Goal: Task Accomplishment & Management: Manage account settings

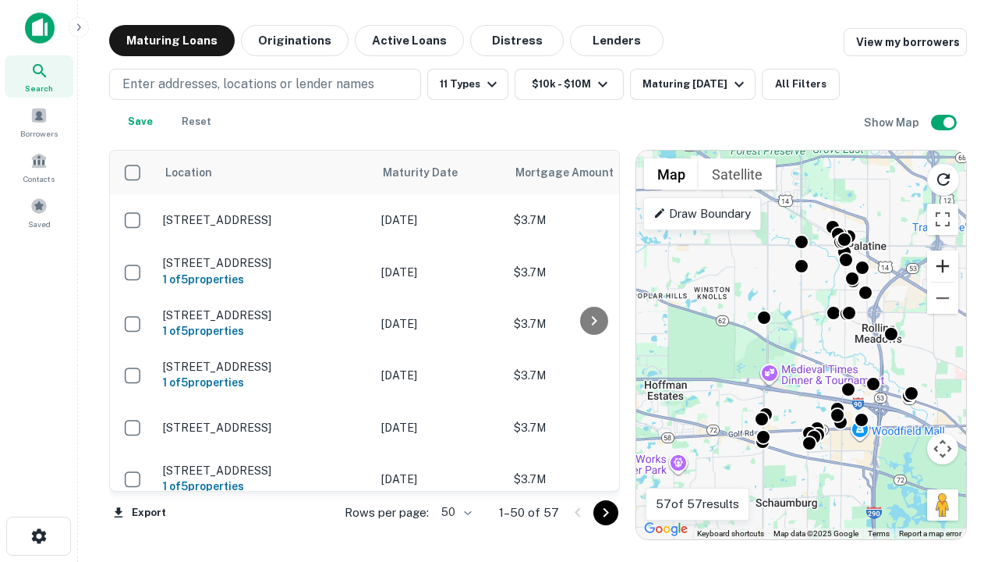
click at [943, 266] on button "Zoom in" at bounding box center [942, 265] width 31 height 31
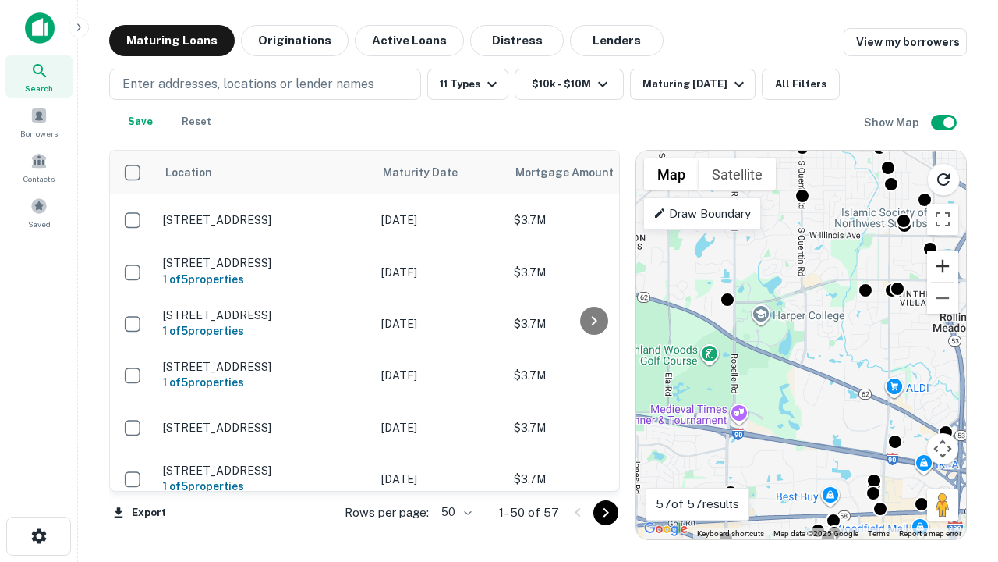
click at [943, 266] on button "Zoom in" at bounding box center [942, 265] width 31 height 31
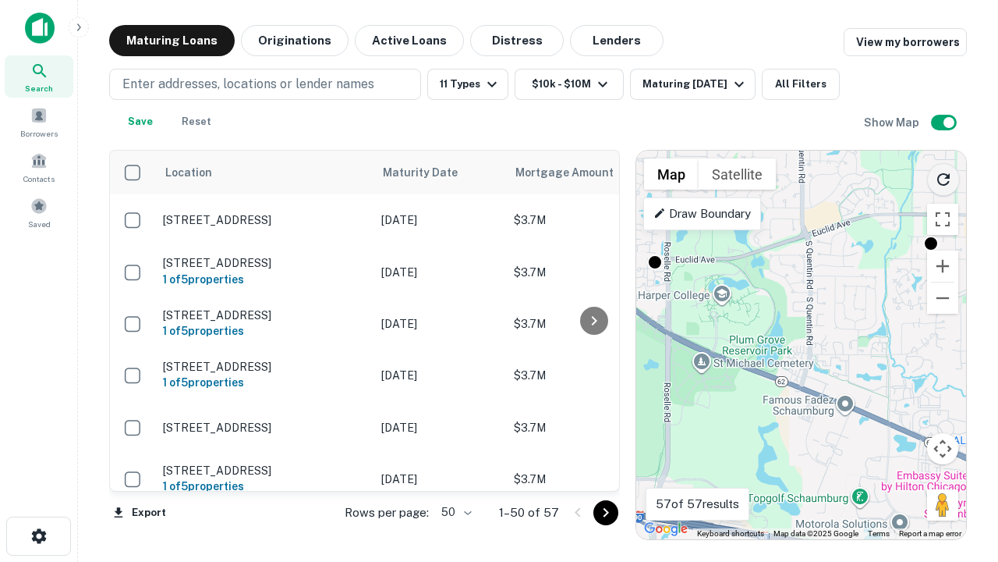
click at [944, 176] on icon "Reload search area" at bounding box center [943, 179] width 19 height 19
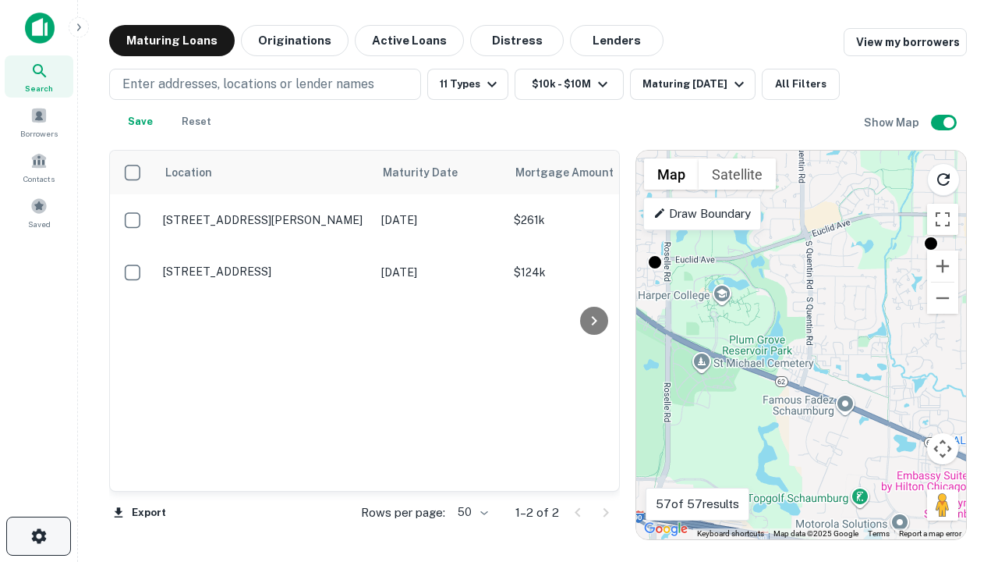
click at [38, 536] on icon "button" at bounding box center [39, 535] width 19 height 19
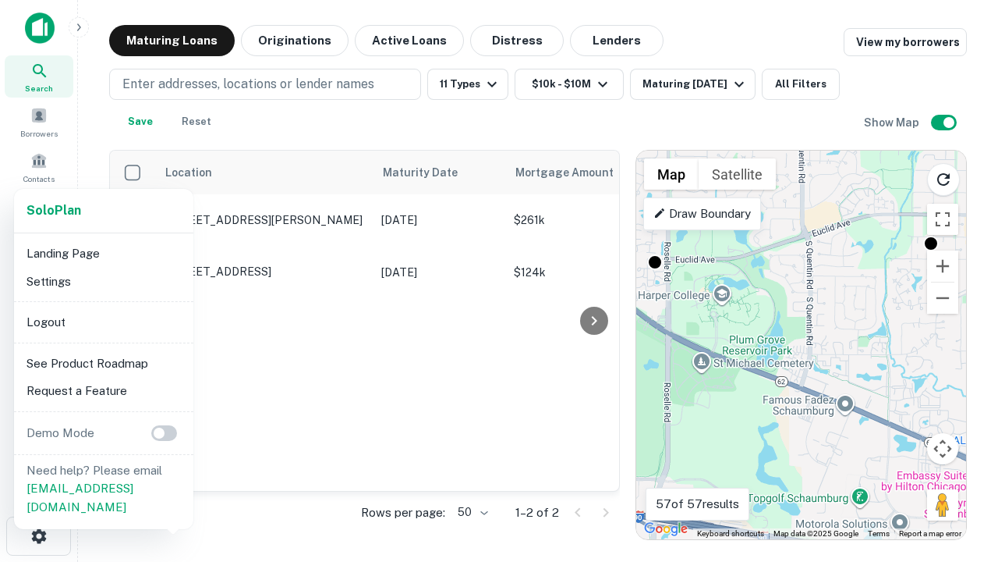
click at [103, 321] on li "Logout" at bounding box center [103, 322] width 167 height 28
